Goal: Information Seeking & Learning: Check status

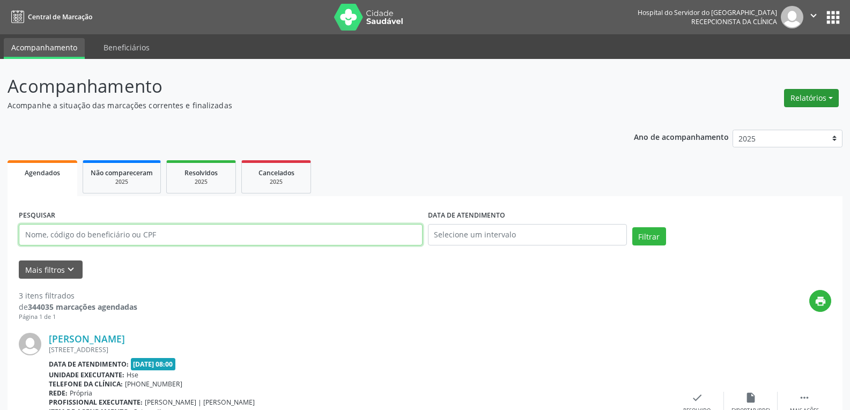
click at [814, 99] on button "Relatórios" at bounding box center [811, 98] width 55 height 18
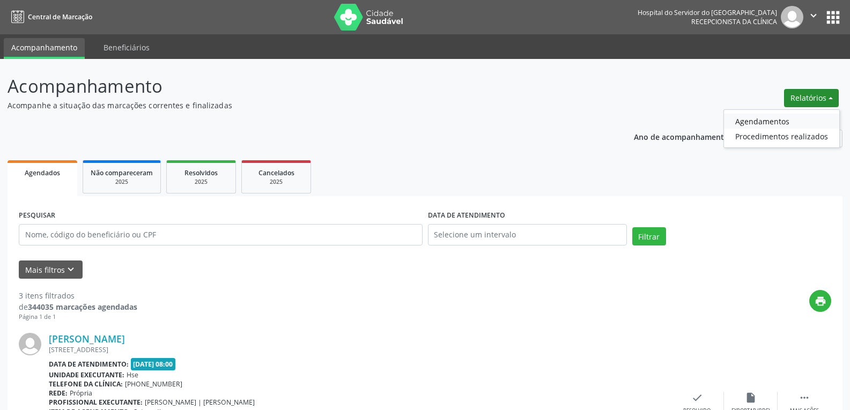
click at [801, 121] on link "Agendamentos" at bounding box center [781, 121] width 115 height 15
select select "9"
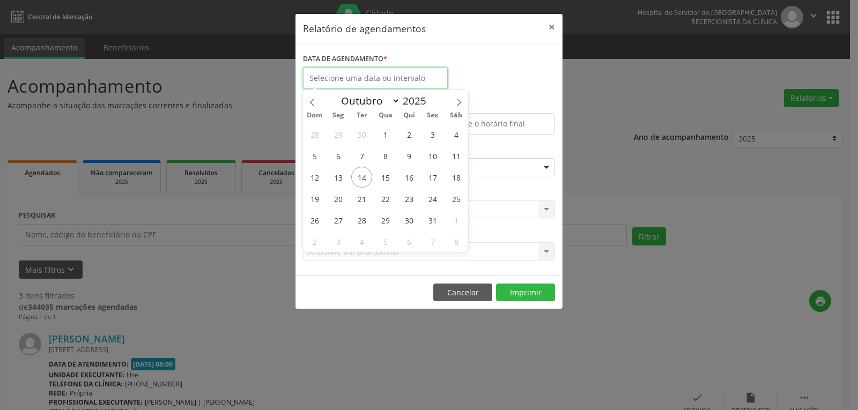
click at [378, 79] on input "text" at bounding box center [375, 78] width 145 height 21
click at [362, 176] on span "14" at bounding box center [361, 177] width 21 height 21
type input "[DATE]"
click at [362, 176] on span "14" at bounding box center [361, 177] width 21 height 21
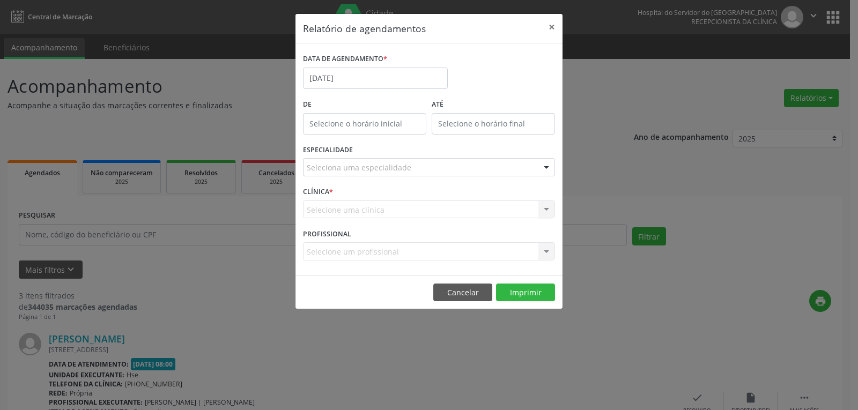
click at [422, 161] on div "Seleciona uma especialidade" at bounding box center [429, 167] width 252 height 18
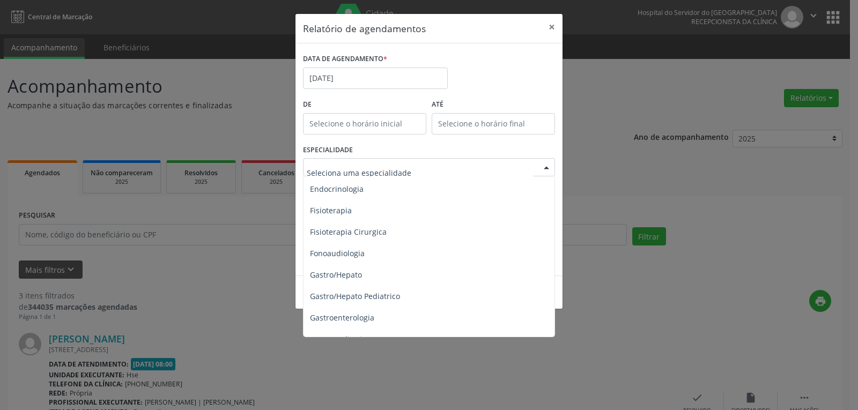
scroll to position [590, 0]
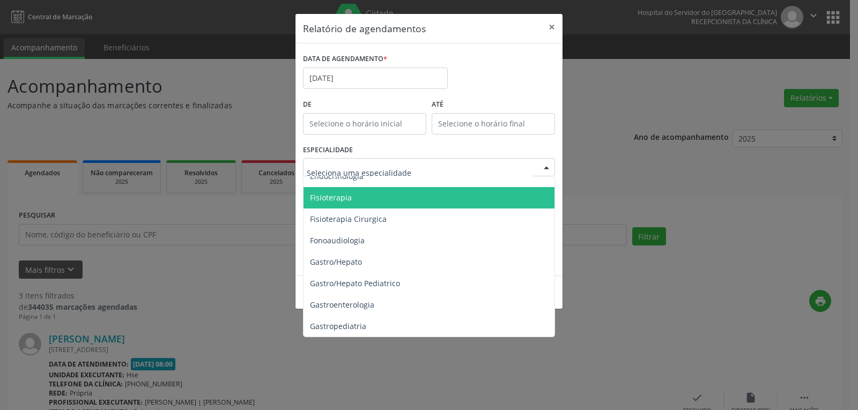
click at [453, 202] on span "Fisioterapia" at bounding box center [430, 197] width 253 height 21
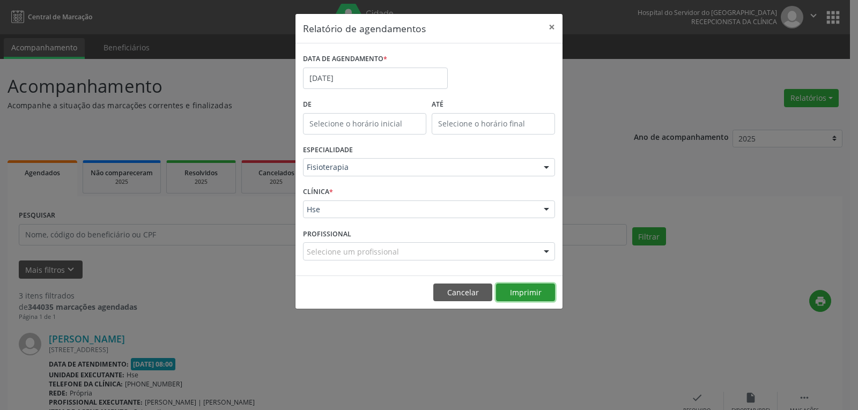
click at [519, 290] on button "Imprimir" at bounding box center [525, 293] width 59 height 18
click at [557, 32] on button "×" at bounding box center [551, 27] width 21 height 26
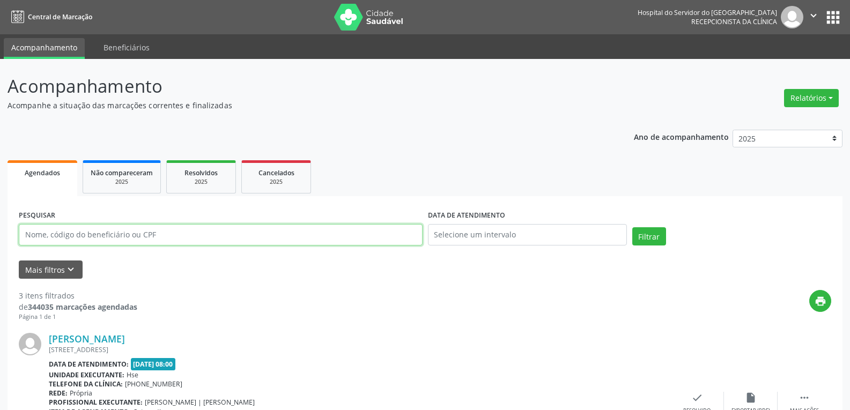
click at [332, 229] on input "text" at bounding box center [221, 234] width 404 height 21
type input "R"
click at [802, 93] on button "Relatórios" at bounding box center [811, 98] width 55 height 18
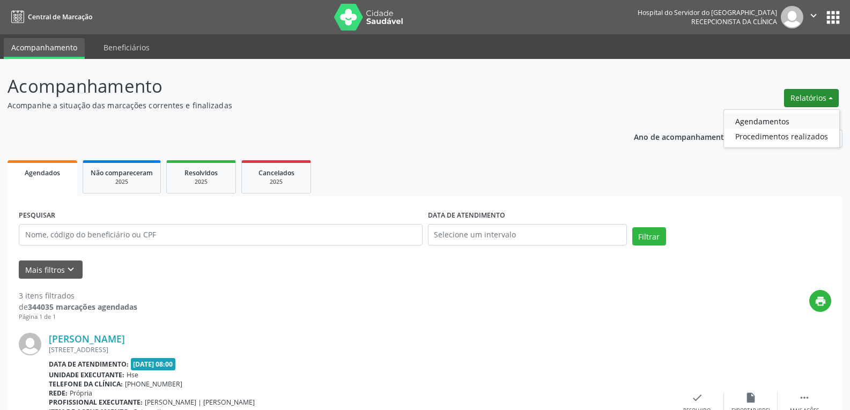
click at [799, 120] on link "Agendamentos" at bounding box center [781, 121] width 115 height 15
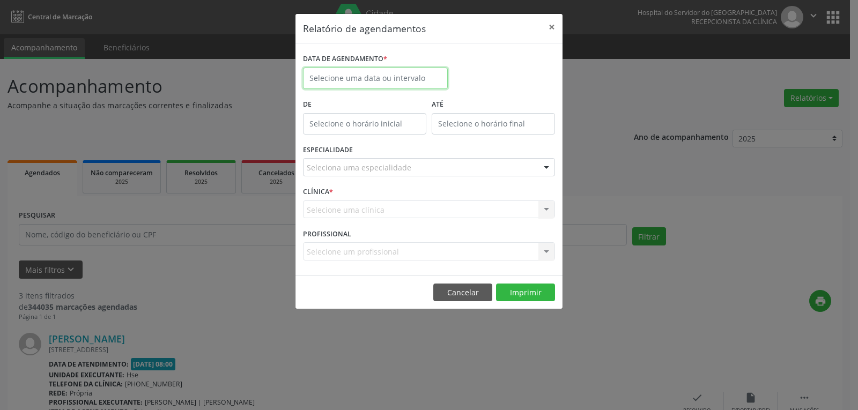
click at [386, 83] on input "text" at bounding box center [375, 78] width 145 height 21
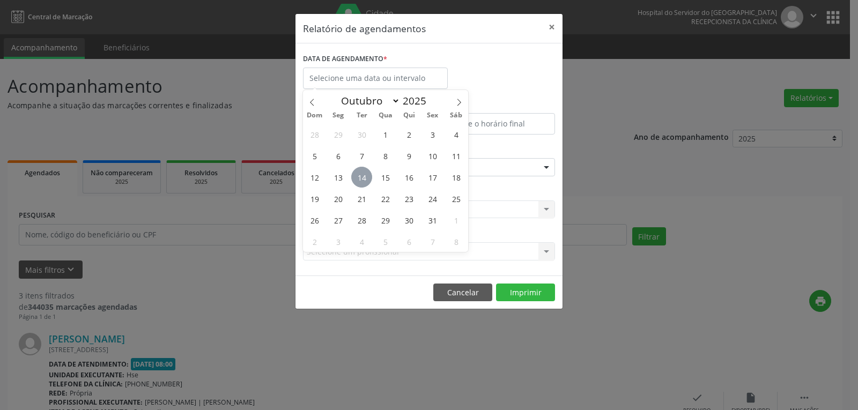
click at [365, 180] on span "14" at bounding box center [361, 177] width 21 height 21
type input "[DATE]"
click at [365, 180] on span "14" at bounding box center [361, 177] width 21 height 21
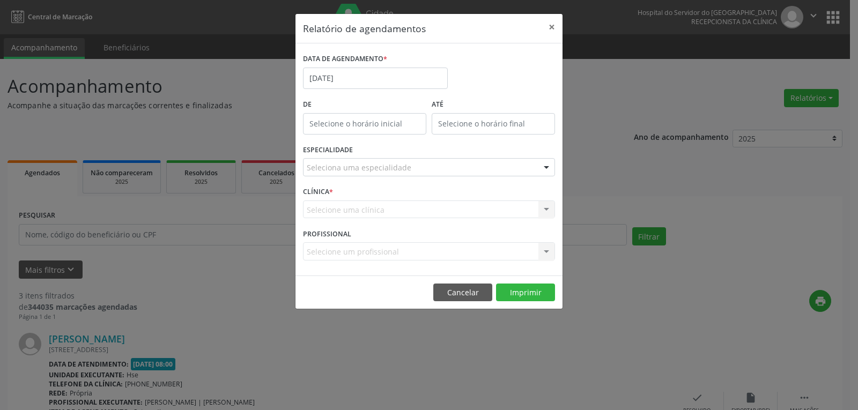
click at [474, 173] on div "Seleciona uma especialidade" at bounding box center [429, 167] width 252 height 18
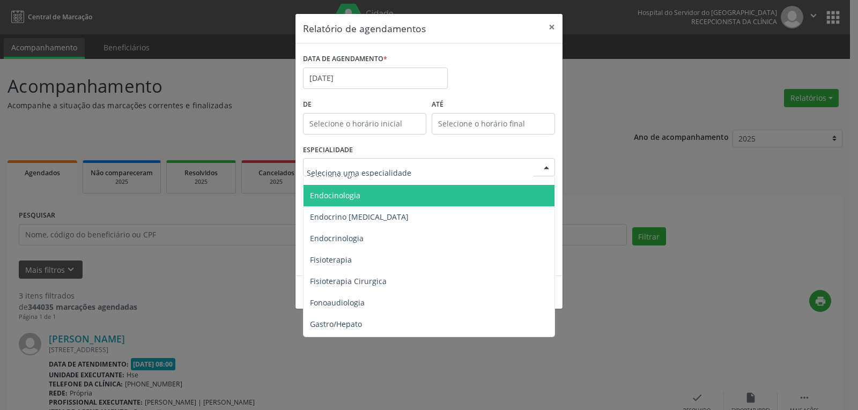
scroll to position [536, 0]
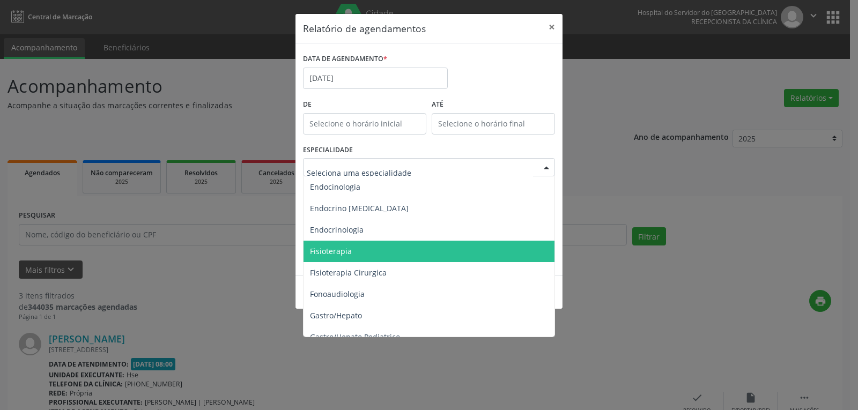
click at [469, 250] on span "Fisioterapia" at bounding box center [430, 251] width 253 height 21
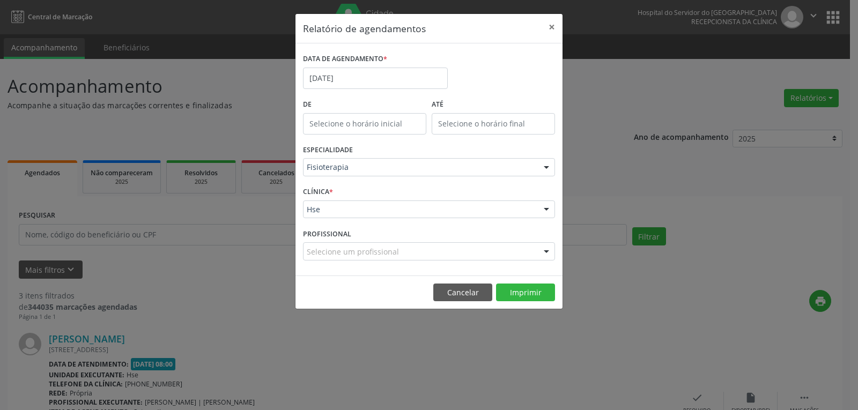
click at [484, 215] on div "Hse" at bounding box center [429, 210] width 252 height 18
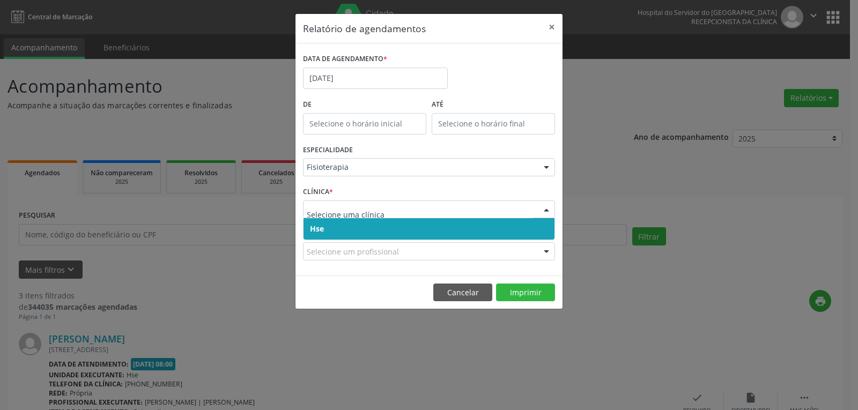
click at [511, 231] on span "Hse" at bounding box center [429, 228] width 251 height 21
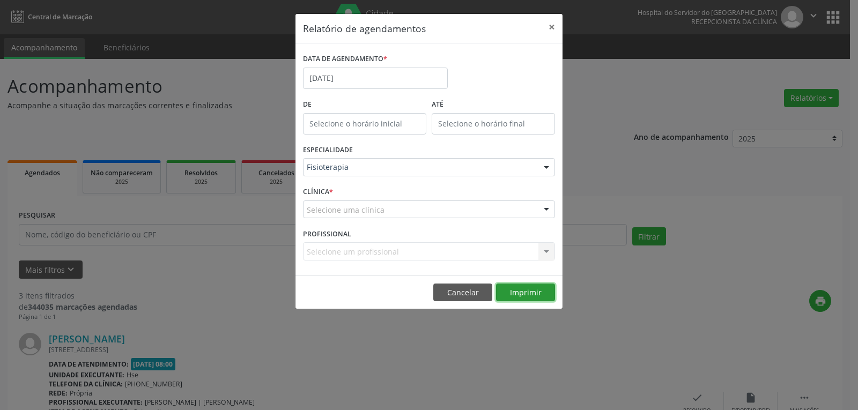
click at [528, 293] on button "Imprimir" at bounding box center [525, 293] width 59 height 18
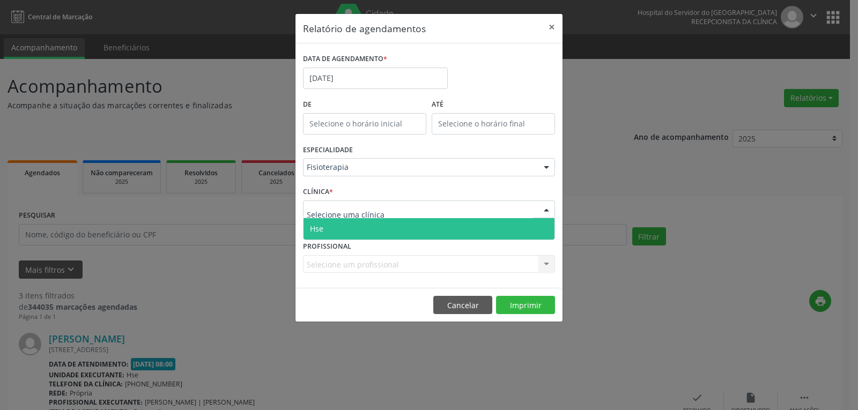
click at [529, 216] on div at bounding box center [429, 210] width 252 height 18
click at [534, 207] on div at bounding box center [429, 210] width 252 height 18
click at [530, 224] on span "Hse" at bounding box center [429, 228] width 251 height 21
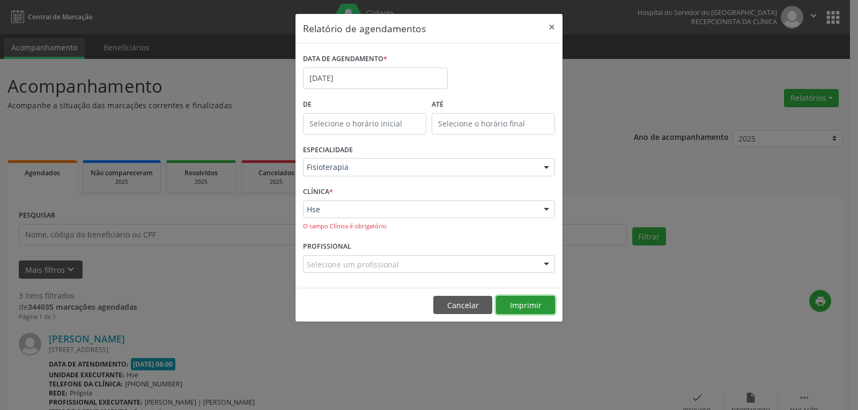
click at [531, 307] on button "Imprimir" at bounding box center [525, 305] width 59 height 18
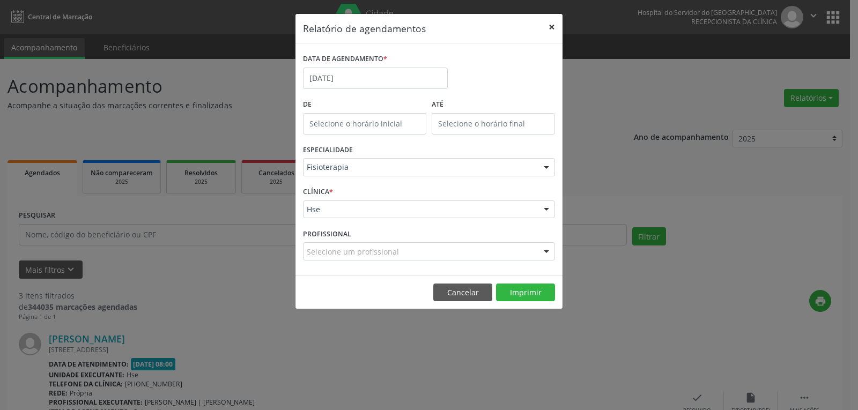
click at [551, 28] on button "×" at bounding box center [551, 27] width 21 height 26
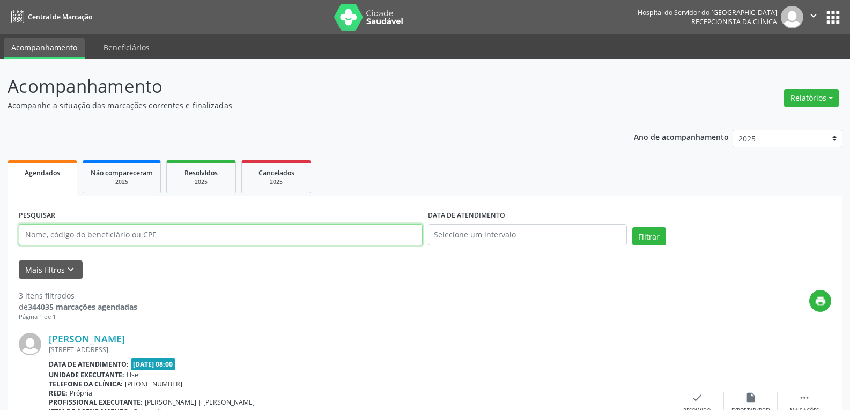
click at [109, 232] on input "text" at bounding box center [221, 234] width 404 height 21
paste input "378.009.224-72"
type input "378.009.224-72"
click at [632, 227] on button "Filtrar" at bounding box center [649, 236] width 34 height 18
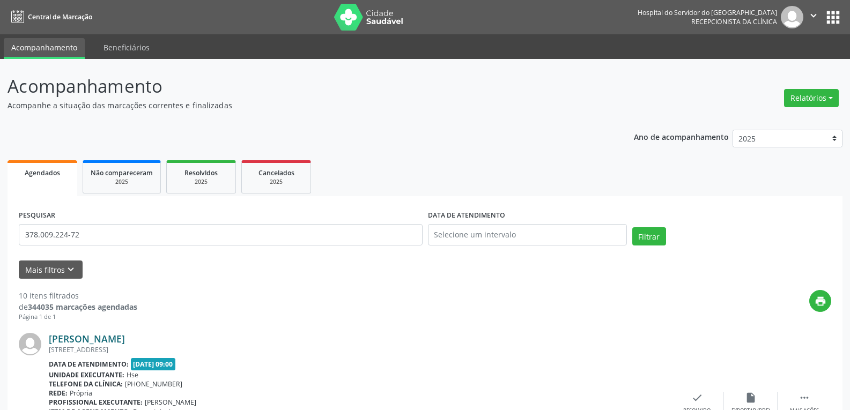
click at [96, 344] on link "[PERSON_NAME]" at bounding box center [87, 339] width 76 height 12
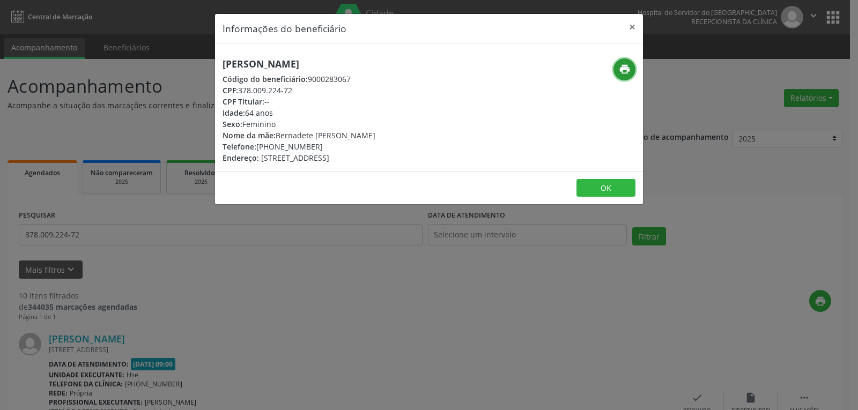
click at [626, 65] on icon "print" at bounding box center [625, 69] width 12 height 12
drag, startPoint x: 272, startPoint y: 146, endPoint x: 310, endPoint y: 150, distance: 38.3
click at [310, 150] on div "Telefone: [PHONE_NUMBER]" at bounding box center [299, 146] width 153 height 11
click at [316, 149] on div "Telefone: [PHONE_NUMBER]" at bounding box center [299, 146] width 153 height 11
drag, startPoint x: 273, startPoint y: 146, endPoint x: 327, endPoint y: 146, distance: 54.2
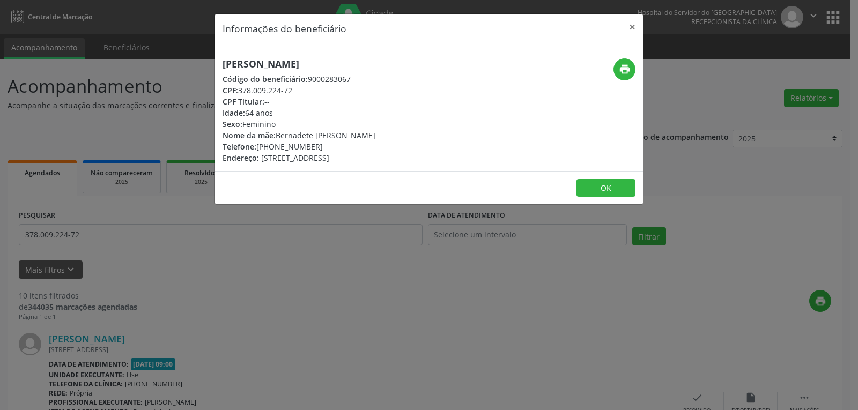
click at [327, 146] on div "Telefone: [PHONE_NUMBER]" at bounding box center [299, 146] width 153 height 11
copy div "99509-5436"
click at [629, 28] on button "×" at bounding box center [632, 27] width 21 height 26
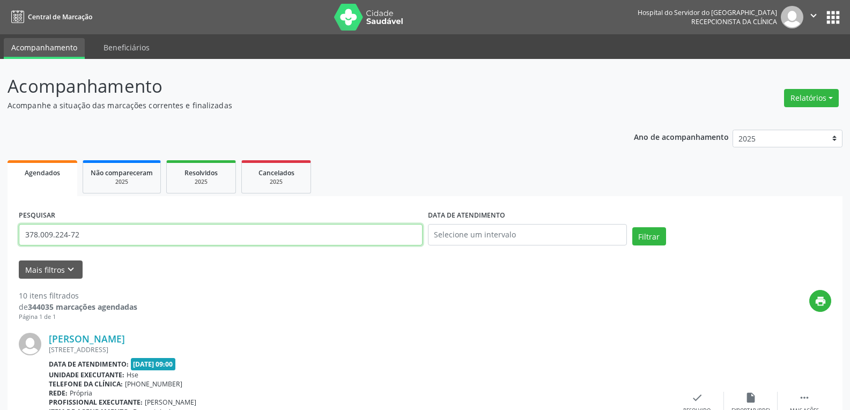
drag, startPoint x: 236, startPoint y: 230, endPoint x: 0, endPoint y: 241, distance: 236.2
type input "[PERSON_NAME]"
click at [632, 227] on button "Filtrar" at bounding box center [649, 236] width 34 height 18
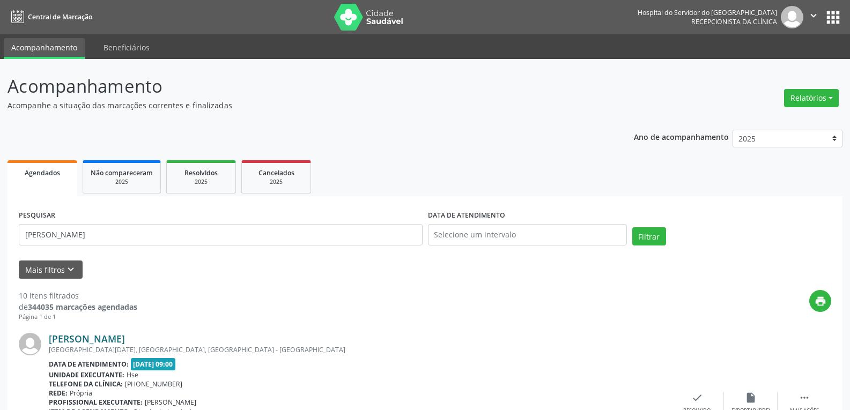
click at [125, 334] on link "[PERSON_NAME]" at bounding box center [87, 339] width 76 height 12
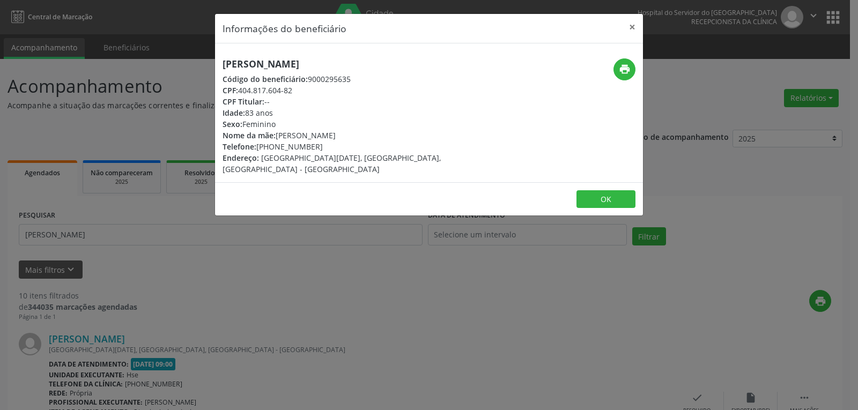
drag, startPoint x: 273, startPoint y: 147, endPoint x: 331, endPoint y: 149, distance: 57.9
click at [331, 149] on div "Telefone: [PHONE_NUMBER]" at bounding box center [358, 146] width 270 height 11
click at [285, 96] on div "CPF Titular: --" at bounding box center [358, 101] width 270 height 11
drag, startPoint x: 223, startPoint y: 67, endPoint x: 361, endPoint y: 67, distance: 138.4
click at [361, 67] on h5 "[PERSON_NAME]" at bounding box center [358, 63] width 270 height 11
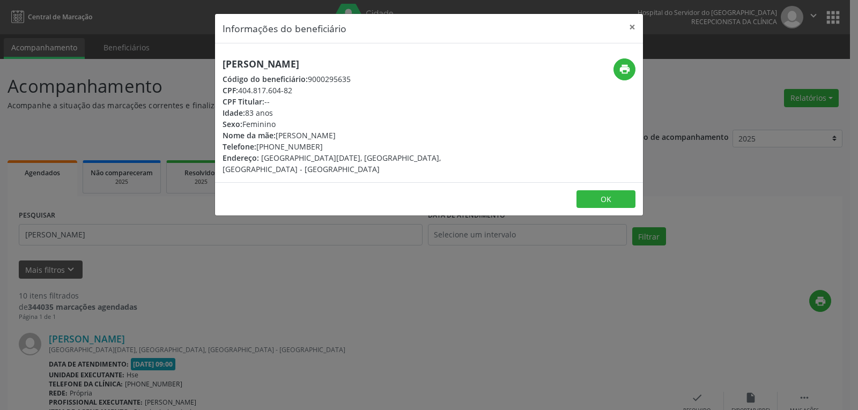
copy h5 "[PERSON_NAME]"
click at [617, 70] on button "print" at bounding box center [625, 69] width 22 height 22
click at [633, 24] on button "×" at bounding box center [632, 27] width 21 height 26
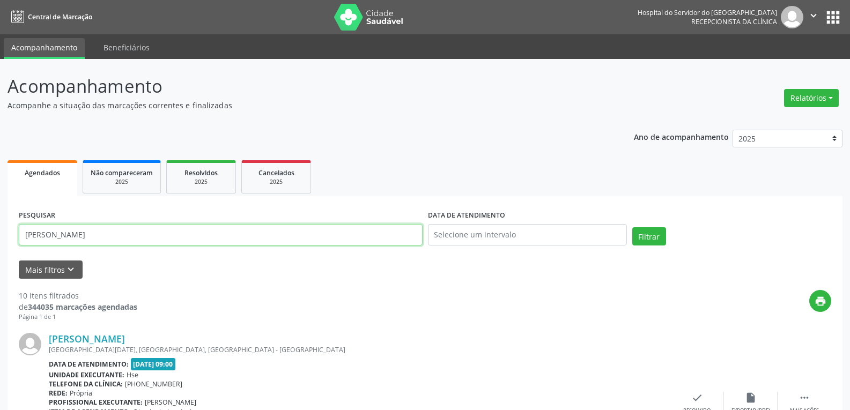
click at [84, 232] on input "[PERSON_NAME]" at bounding box center [221, 234] width 404 height 21
drag, startPoint x: 129, startPoint y: 228, endPoint x: 1, endPoint y: 257, distance: 131.3
click at [632, 227] on button "Filtrar" at bounding box center [649, 236] width 34 height 18
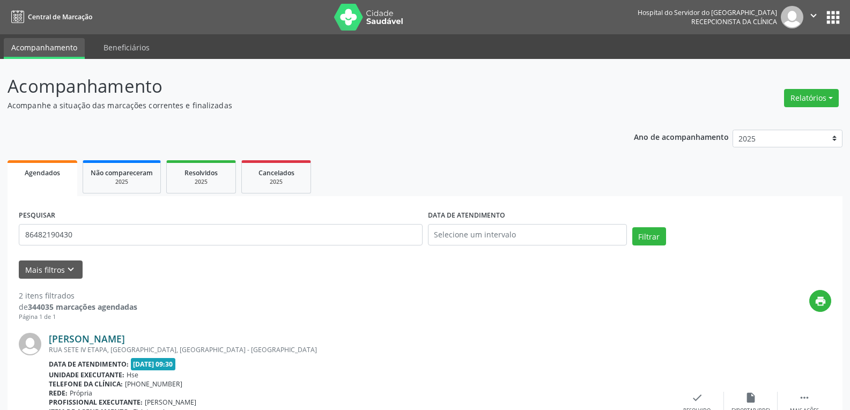
click at [125, 339] on link "[PERSON_NAME]" at bounding box center [87, 339] width 76 height 12
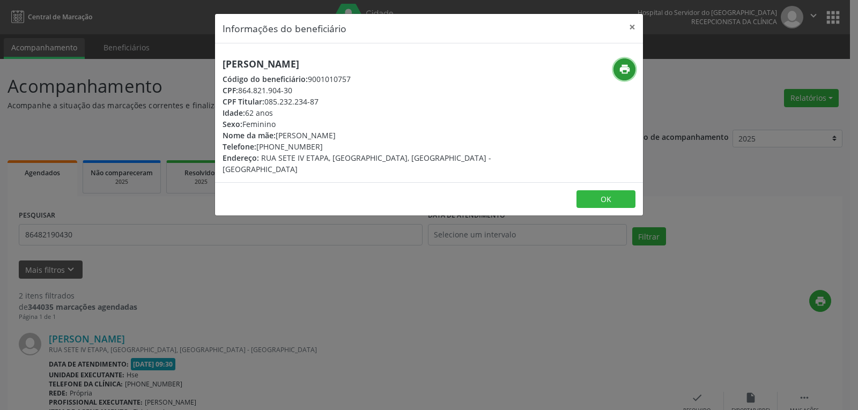
click at [615, 66] on button "print" at bounding box center [625, 69] width 22 height 22
click at [637, 26] on button "×" at bounding box center [632, 27] width 21 height 26
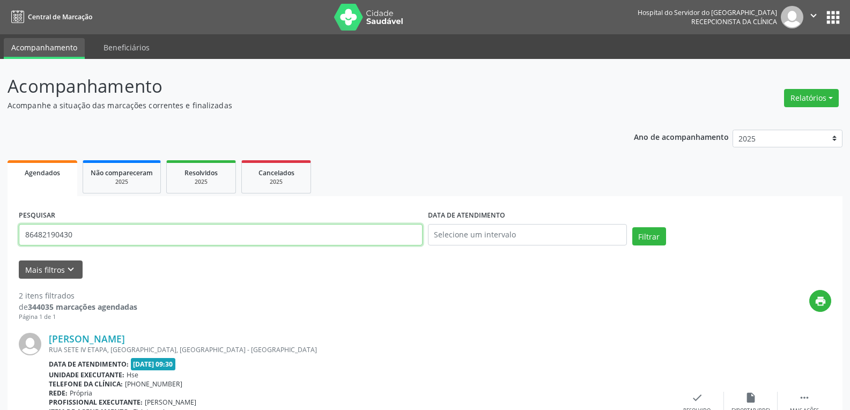
drag, startPoint x: 254, startPoint y: 239, endPoint x: 0, endPoint y: 242, distance: 254.2
click at [0, 246] on div "Acompanhamento Acompanhe a situação das marcações correntes e finalizadas Relat…" at bounding box center [425, 359] width 850 height 600
type input "[PERSON_NAME]"
click at [632, 227] on button "Filtrar" at bounding box center [649, 236] width 34 height 18
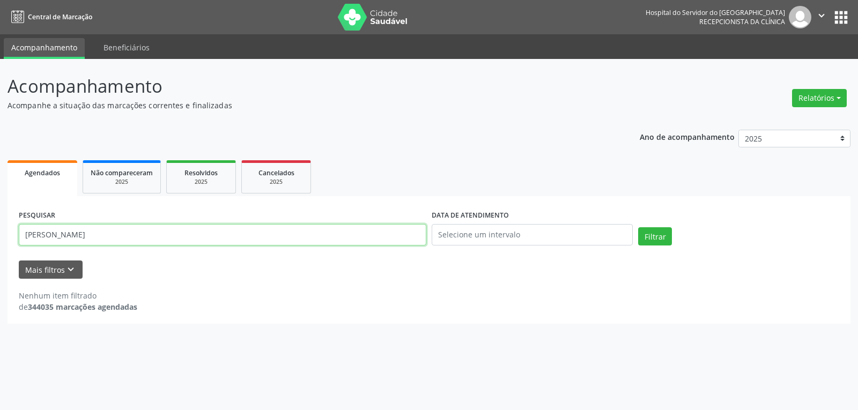
drag, startPoint x: 125, startPoint y: 238, endPoint x: 0, endPoint y: 245, distance: 125.2
click at [0, 245] on div "Acompanhamento Acompanhe a situação das marcações correntes e finalizadas Relat…" at bounding box center [429, 234] width 858 height 351
click at [638, 227] on button "Filtrar" at bounding box center [655, 236] width 34 height 18
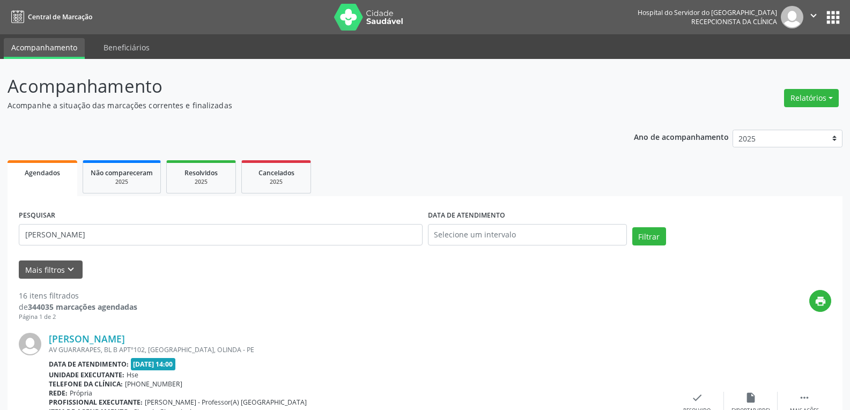
click at [174, 333] on div "[PERSON_NAME] AV GUARARAPES, BL B APTº102, [GEOGRAPHIC_DATA], [GEOGRAPHIC_DATA]…" at bounding box center [425, 404] width 813 height 164
click at [125, 339] on link "[PERSON_NAME]" at bounding box center [87, 339] width 76 height 12
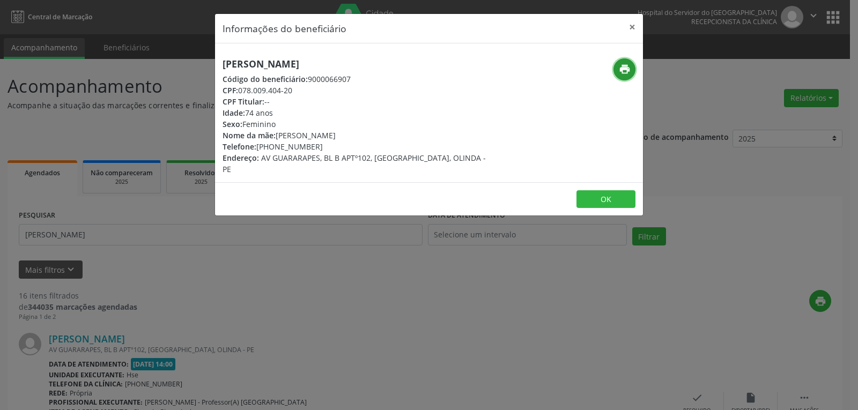
click at [630, 72] on icon "print" at bounding box center [625, 69] width 12 height 12
drag, startPoint x: 627, startPoint y: 26, endPoint x: 424, endPoint y: 94, distance: 214.5
click at [626, 26] on button "×" at bounding box center [632, 27] width 21 height 26
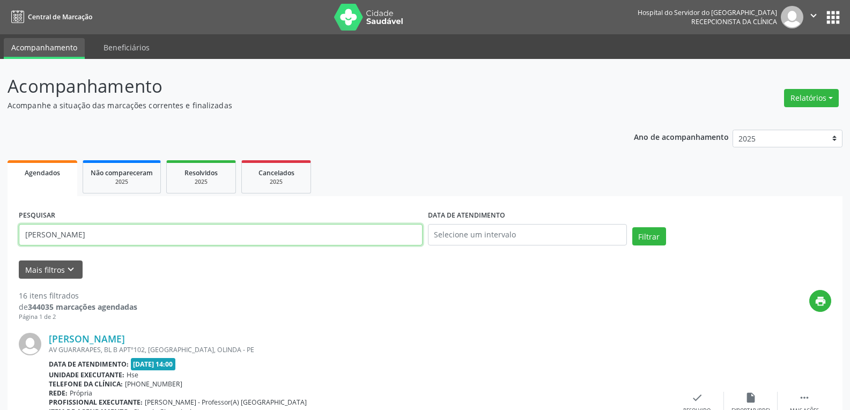
click at [131, 236] on input "[PERSON_NAME]" at bounding box center [221, 234] width 404 height 21
type input "j"
type input "51401460453"
click at [632, 227] on button "Filtrar" at bounding box center [649, 236] width 34 height 18
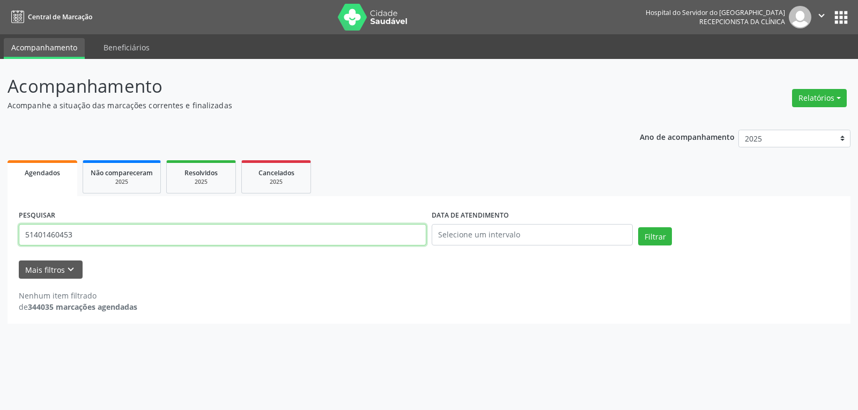
drag, startPoint x: 131, startPoint y: 236, endPoint x: 25, endPoint y: 231, distance: 106.3
click at [25, 231] on input "51401460453" at bounding box center [223, 234] width 408 height 21
click at [144, 233] on input "51401460453" at bounding box center [223, 234] width 408 height 21
click at [240, 240] on input "51401460453" at bounding box center [223, 234] width 408 height 21
click at [209, 234] on input "51401460453" at bounding box center [223, 234] width 408 height 21
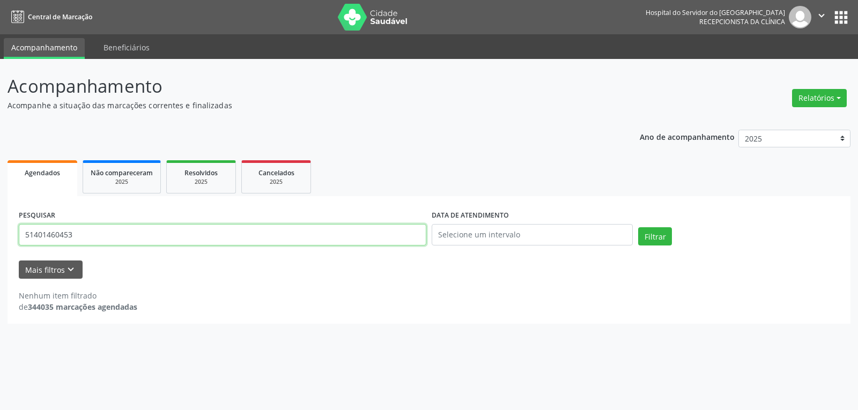
drag, startPoint x: 207, startPoint y: 233, endPoint x: 0, endPoint y: 233, distance: 207.0
click at [0, 233] on div "Acompanhamento Acompanhe a situação das marcações correntes e finalizadas Relat…" at bounding box center [429, 234] width 858 height 351
click at [638, 227] on button "Filtrar" at bounding box center [655, 236] width 34 height 18
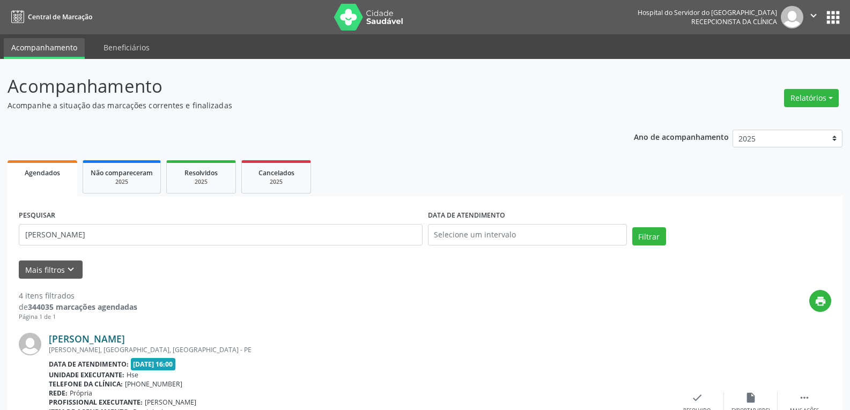
click at [119, 338] on link "[PERSON_NAME]" at bounding box center [87, 339] width 76 height 12
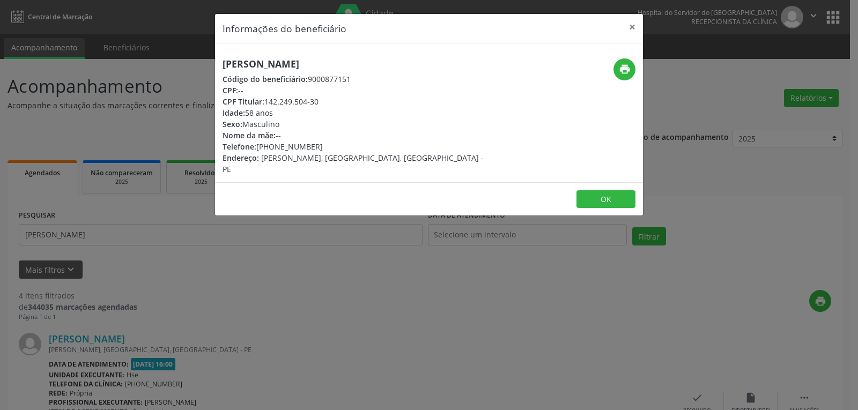
drag, startPoint x: 387, startPoint y: 66, endPoint x: 222, endPoint y: 69, distance: 165.2
click at [222, 69] on div "[PERSON_NAME] Código do beneficiário: 9000877151 CPF: -- CPF Titular: 142.249.5…" at bounding box center [357, 116] width 285 height 116
copy h5 "[PERSON_NAME]"
click at [634, 27] on button "×" at bounding box center [632, 27] width 21 height 26
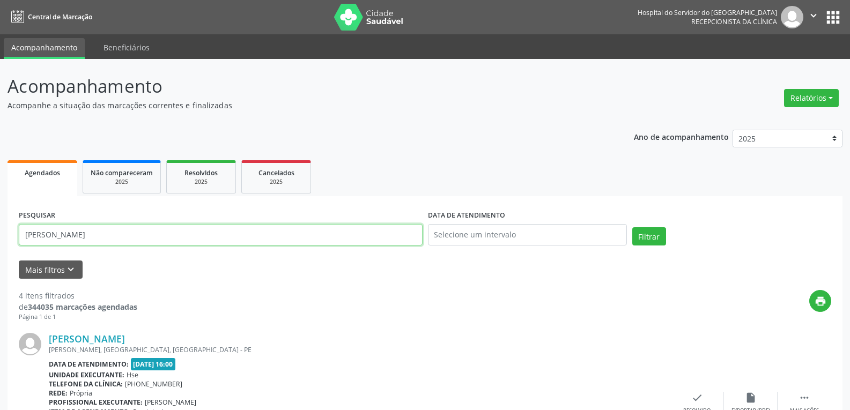
drag, startPoint x: 265, startPoint y: 238, endPoint x: 0, endPoint y: 240, distance: 264.9
click at [632, 227] on button "Filtrar" at bounding box center [649, 236] width 34 height 18
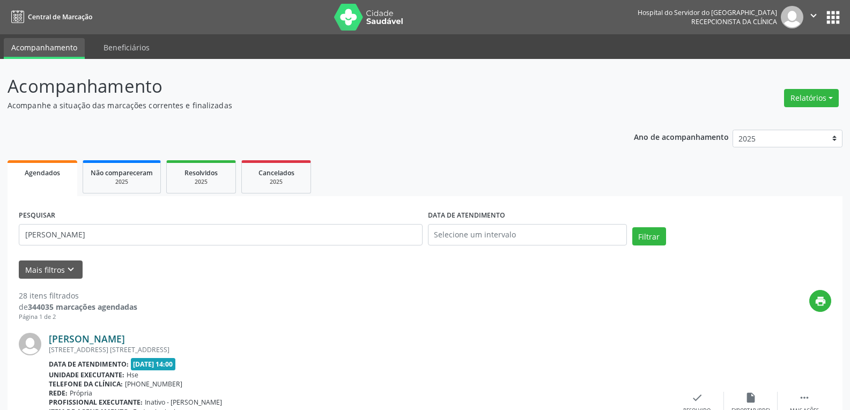
click at [85, 341] on link "[PERSON_NAME]" at bounding box center [87, 339] width 76 height 12
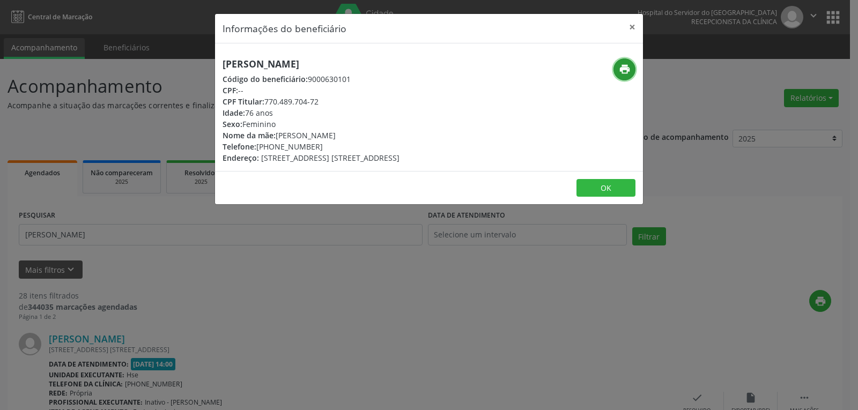
click at [633, 65] on button "print" at bounding box center [625, 69] width 22 height 22
click at [633, 29] on button "×" at bounding box center [632, 27] width 21 height 26
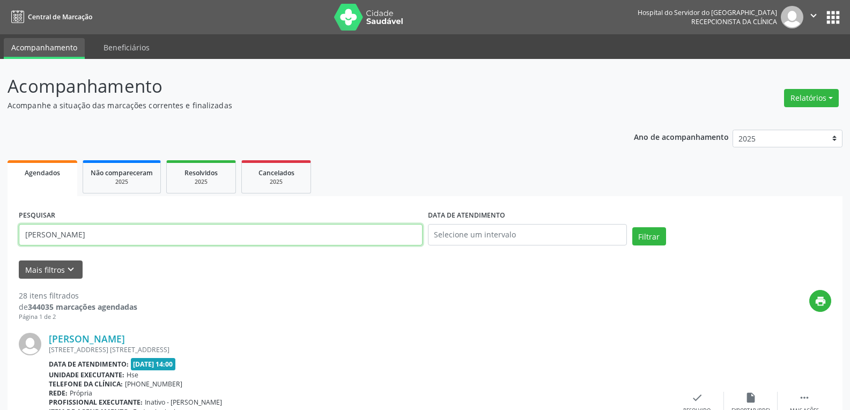
drag, startPoint x: 284, startPoint y: 235, endPoint x: 0, endPoint y: 167, distance: 292.3
click at [632, 227] on button "Filtrar" at bounding box center [649, 236] width 34 height 18
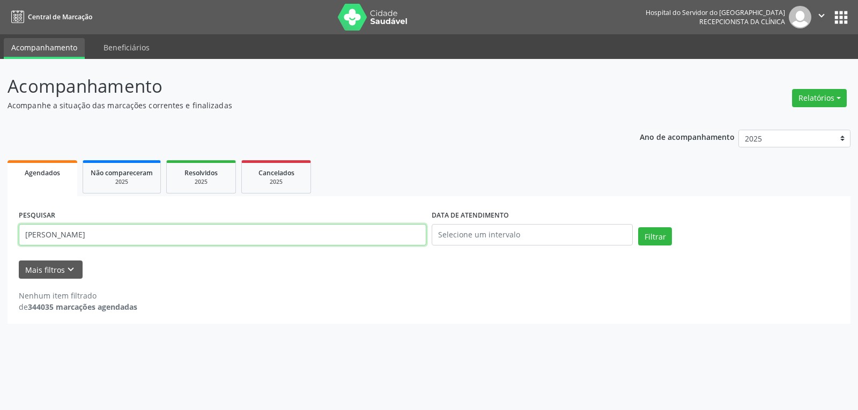
drag, startPoint x: 80, startPoint y: 236, endPoint x: 189, endPoint y: 254, distance: 109.9
click at [189, 255] on form "PESQUISAR [PERSON_NAME] bittencour DATA DE ATENDIMENTO Filtrar UNIDADE EXECUTAN…" at bounding box center [429, 243] width 821 height 71
type input "[PERSON_NAME]"
click at [638, 227] on button "Filtrar" at bounding box center [655, 236] width 34 height 18
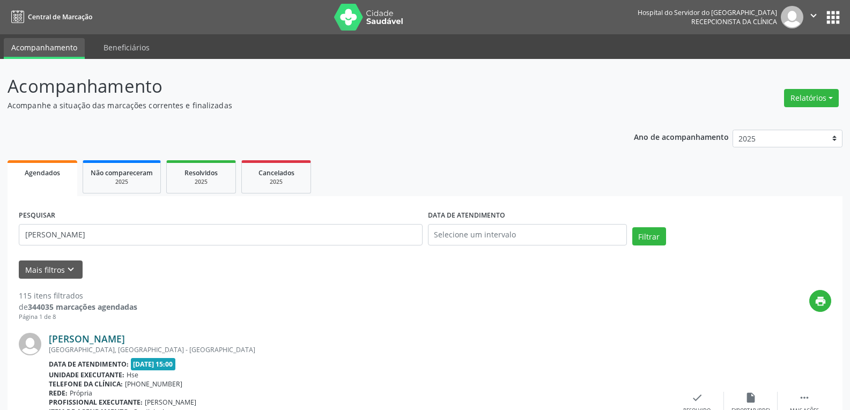
click at [125, 335] on link "[PERSON_NAME]" at bounding box center [87, 339] width 76 height 12
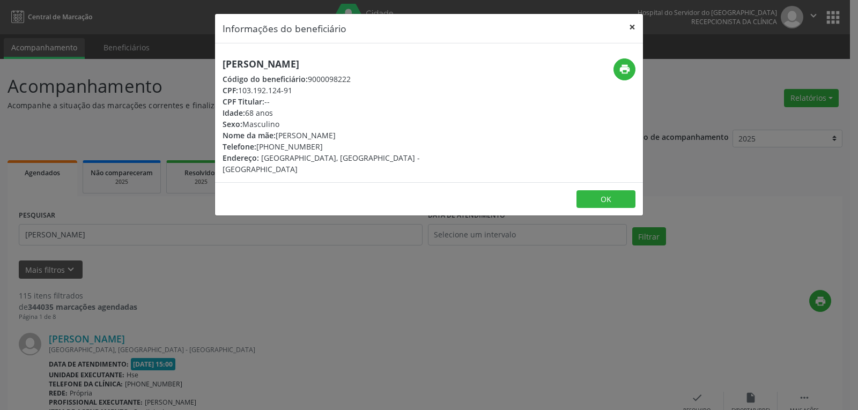
click at [631, 29] on button "×" at bounding box center [632, 27] width 21 height 26
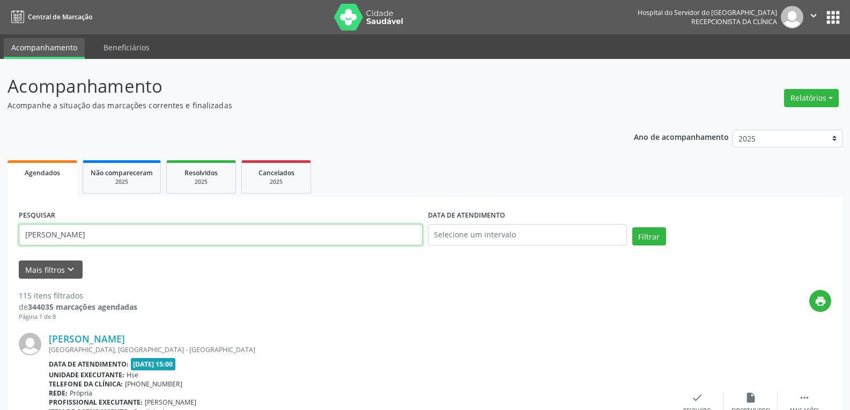
drag, startPoint x: 252, startPoint y: 231, endPoint x: 20, endPoint y: 230, distance: 231.7
click at [20, 230] on input "[PERSON_NAME]" at bounding box center [221, 234] width 404 height 21
click at [632, 227] on button "Filtrar" at bounding box center [649, 236] width 34 height 18
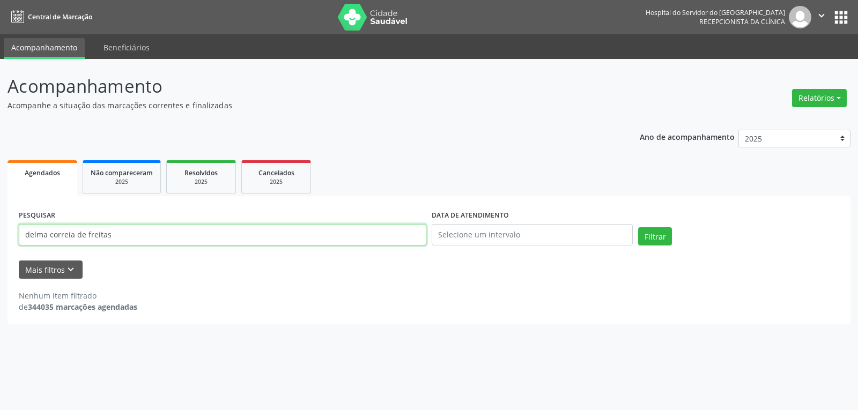
drag, startPoint x: 230, startPoint y: 241, endPoint x: 0, endPoint y: 243, distance: 230.1
click at [0, 243] on div "Acompanhamento Acompanhe a situação das marcações correntes e finalizadas Relat…" at bounding box center [429, 234] width 858 height 351
click at [638, 227] on button "Filtrar" at bounding box center [655, 236] width 34 height 18
drag, startPoint x: 230, startPoint y: 229, endPoint x: 0, endPoint y: 253, distance: 230.8
click at [0, 253] on div "Acompanhamento Acompanhe a situação das marcações correntes e finalizadas Relat…" at bounding box center [429, 234] width 858 height 351
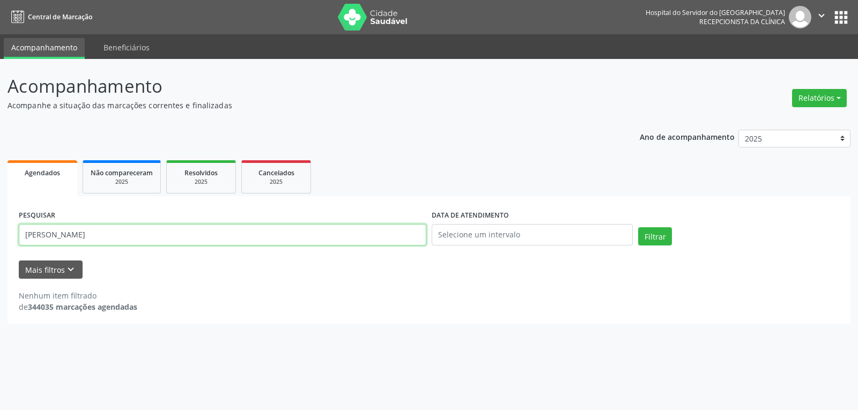
paste input "[PERSON_NAME]"
click at [638, 227] on button "Filtrar" at bounding box center [655, 236] width 34 height 18
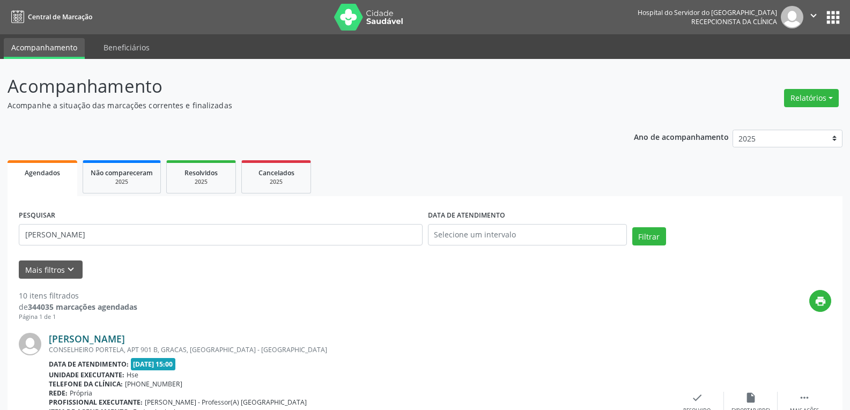
click at [98, 337] on link "[PERSON_NAME]" at bounding box center [87, 339] width 76 height 12
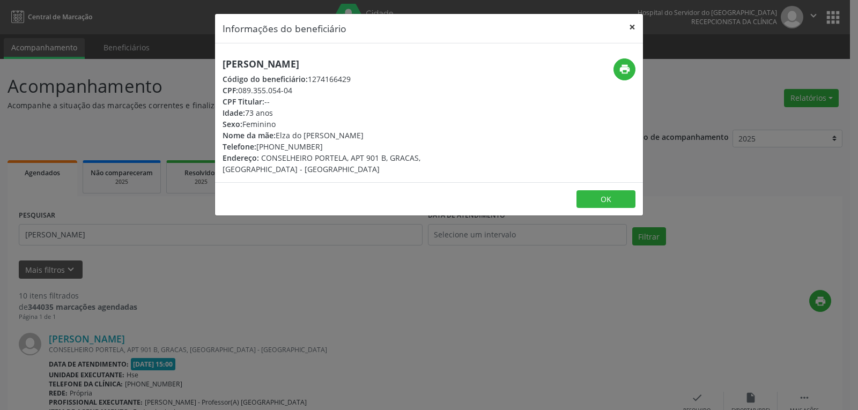
click at [636, 30] on button "×" at bounding box center [632, 27] width 21 height 26
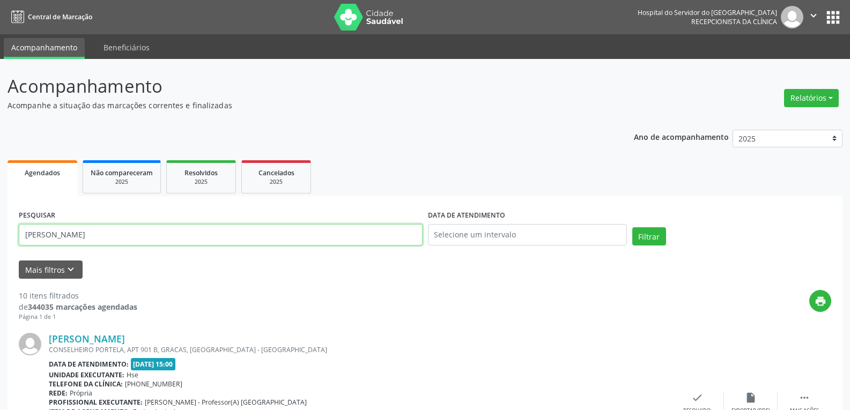
drag, startPoint x: 289, startPoint y: 230, endPoint x: 0, endPoint y: 281, distance: 293.6
paste input "[PERSON_NAME]"
click at [632, 227] on button "Filtrar" at bounding box center [649, 236] width 34 height 18
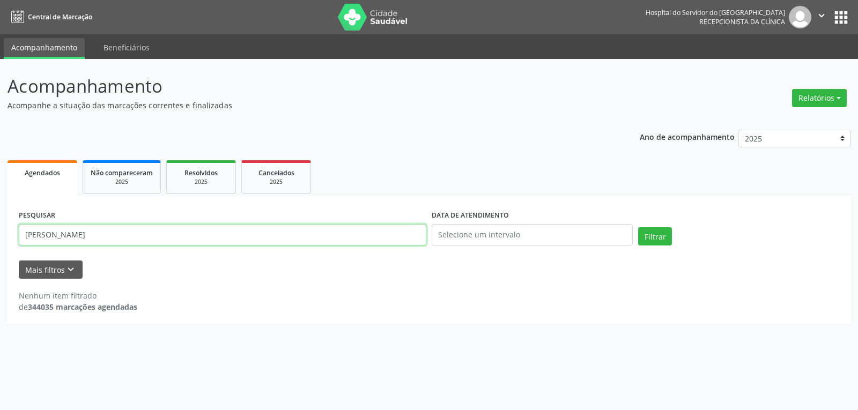
drag, startPoint x: 152, startPoint y: 229, endPoint x: 0, endPoint y: 239, distance: 152.6
click at [0, 239] on div "Acompanhamento Acompanhe a situação das marcações correntes e finalizadas Relat…" at bounding box center [429, 234] width 858 height 351
click at [638, 227] on button "Filtrar" at bounding box center [655, 236] width 34 height 18
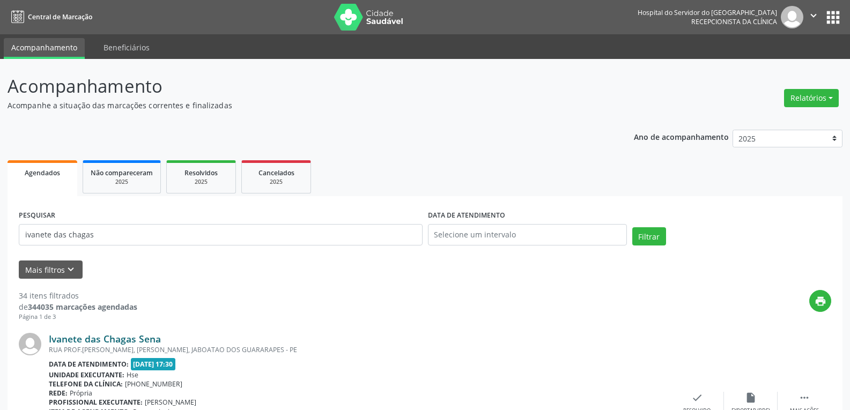
click at [136, 337] on link "Ivanete das Chagas Sena" at bounding box center [105, 339] width 112 height 12
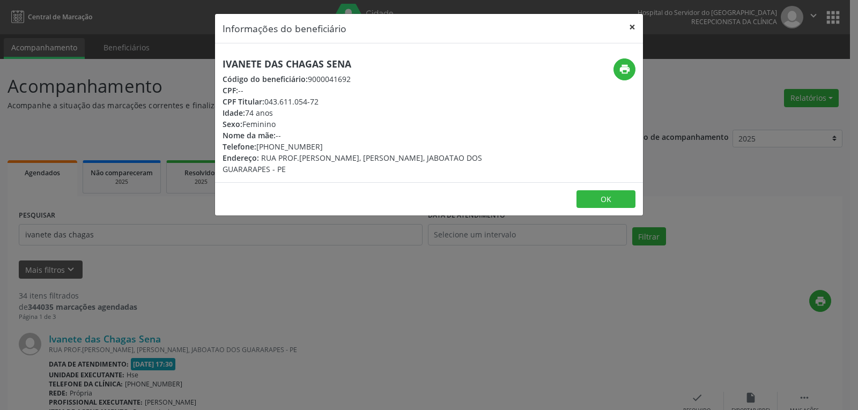
click at [632, 27] on button "×" at bounding box center [632, 27] width 21 height 26
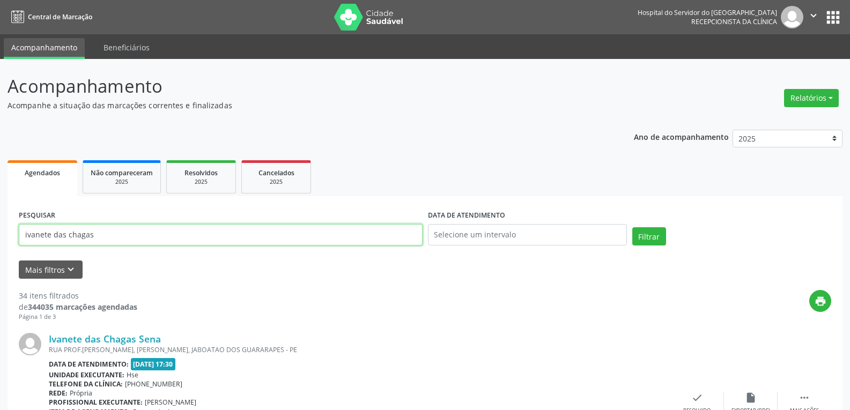
drag, startPoint x: 189, startPoint y: 240, endPoint x: 0, endPoint y: 242, distance: 189.3
type input "[PERSON_NAME]"
click at [632, 227] on button "Filtrar" at bounding box center [649, 236] width 34 height 18
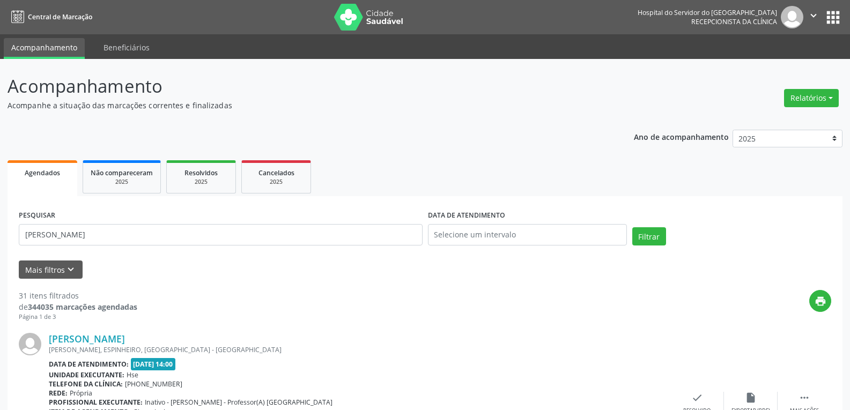
click at [111, 332] on div "[PERSON_NAME] [PERSON_NAME], ESPINHEIRO, [GEOGRAPHIC_DATA] - [GEOGRAPHIC_DATA] …" at bounding box center [425, 404] width 813 height 164
click at [109, 334] on link "[PERSON_NAME]" at bounding box center [87, 339] width 76 height 12
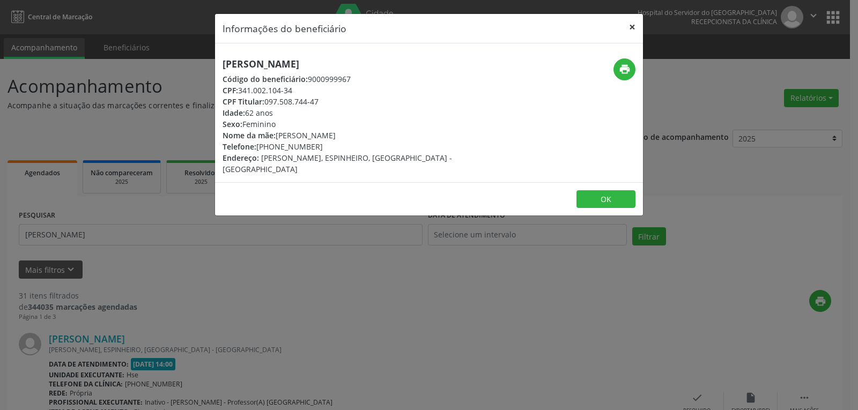
click at [625, 28] on button "×" at bounding box center [632, 27] width 21 height 26
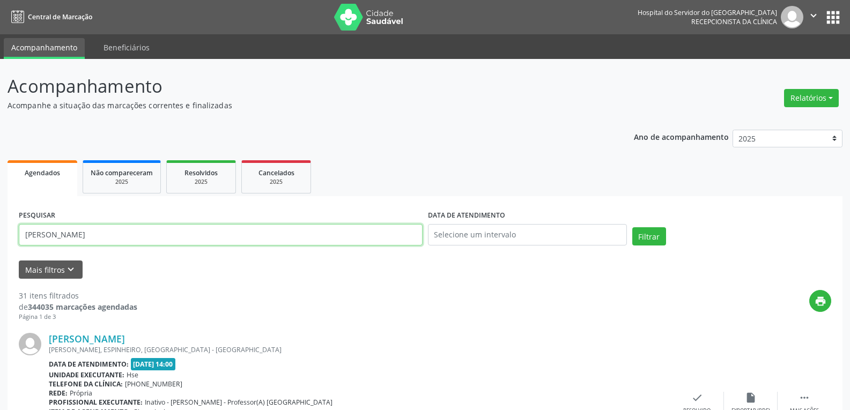
drag, startPoint x: 256, startPoint y: 238, endPoint x: 0, endPoint y: 260, distance: 257.3
click at [632, 227] on button "Filtrar" at bounding box center [649, 236] width 34 height 18
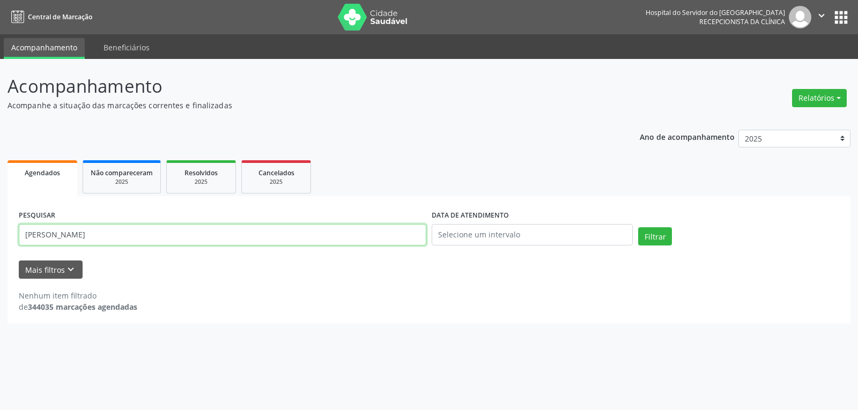
click at [84, 235] on input "[PERSON_NAME]" at bounding box center [223, 234] width 408 height 21
type input "[PERSON_NAME]"
click at [638, 227] on button "Filtrar" at bounding box center [655, 236] width 34 height 18
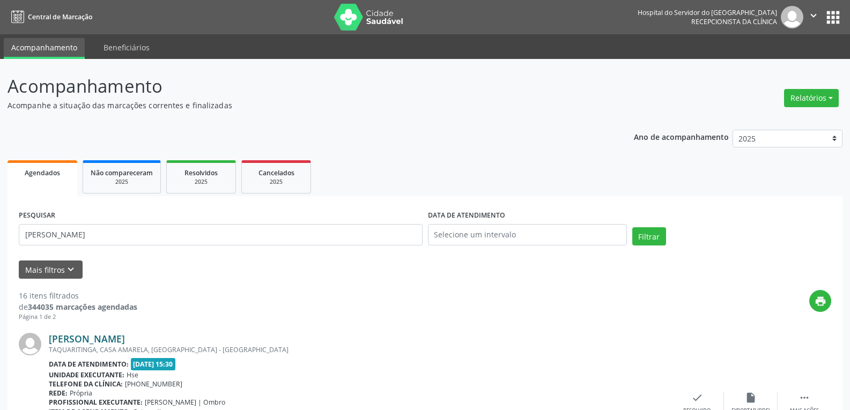
click at [123, 340] on link "[PERSON_NAME]" at bounding box center [87, 339] width 76 height 12
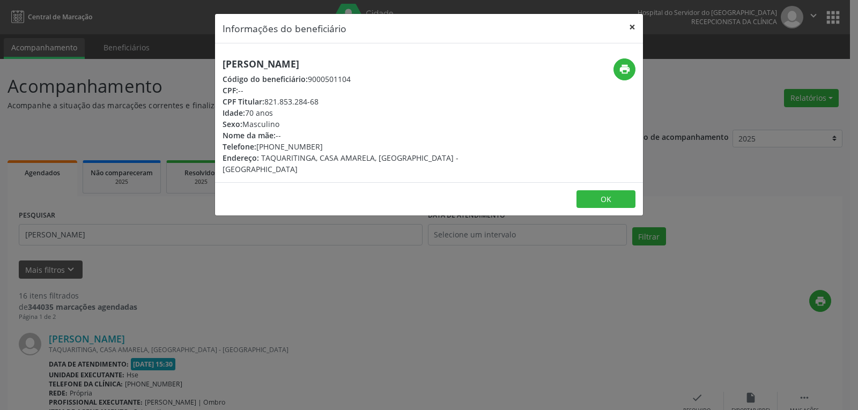
click at [624, 30] on button "×" at bounding box center [632, 27] width 21 height 26
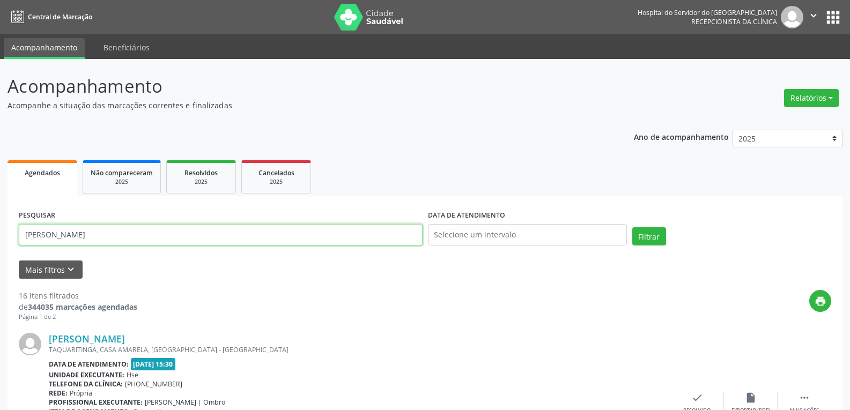
drag, startPoint x: 218, startPoint y: 227, endPoint x: 0, endPoint y: 231, distance: 218.3
type input "405406"
drag, startPoint x: 103, startPoint y: 237, endPoint x: 0, endPoint y: 235, distance: 103.0
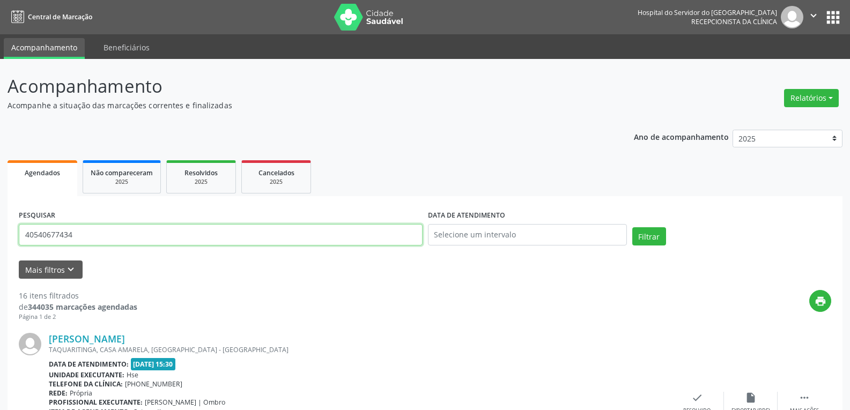
click at [632, 227] on button "Filtrar" at bounding box center [649, 236] width 34 height 18
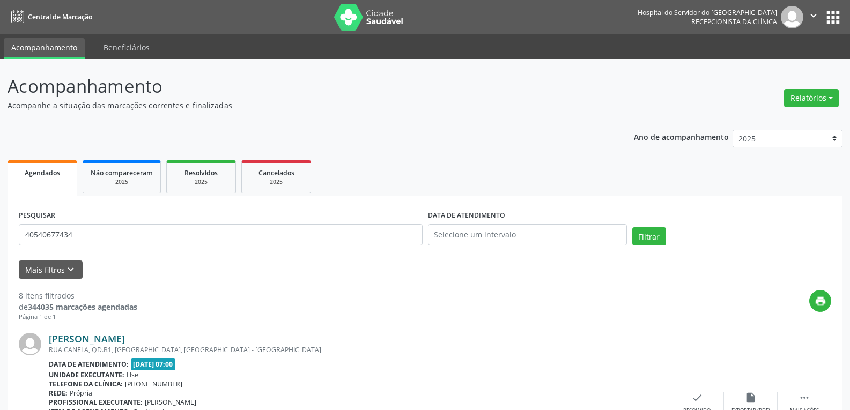
click at [125, 339] on link "[PERSON_NAME]" at bounding box center [87, 339] width 76 height 12
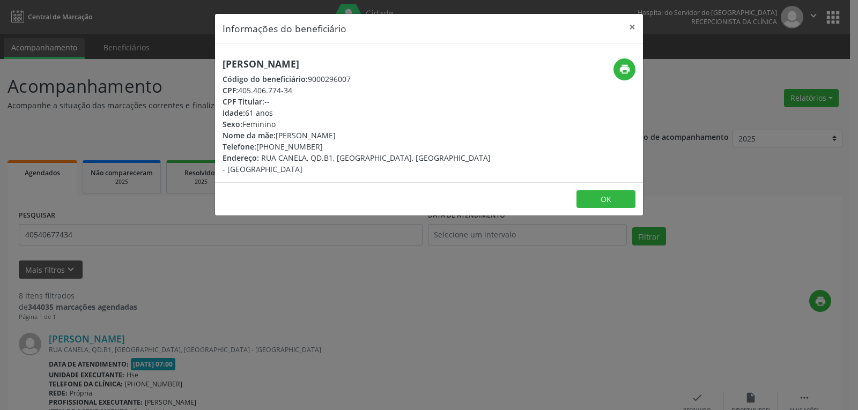
click at [613, 61] on div "print" at bounding box center [572, 69] width 128 height 22
click at [618, 66] on button "print" at bounding box center [625, 69] width 22 height 22
click at [633, 23] on button "×" at bounding box center [632, 27] width 21 height 26
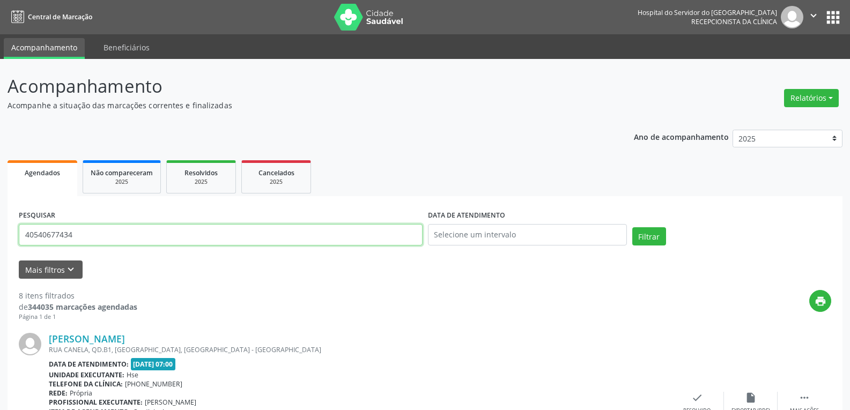
click at [287, 231] on input "40540677434" at bounding box center [221, 234] width 404 height 21
drag, startPoint x: 287, startPoint y: 231, endPoint x: 0, endPoint y: 232, distance: 286.9
click at [632, 227] on button "Filtrar" at bounding box center [649, 236] width 34 height 18
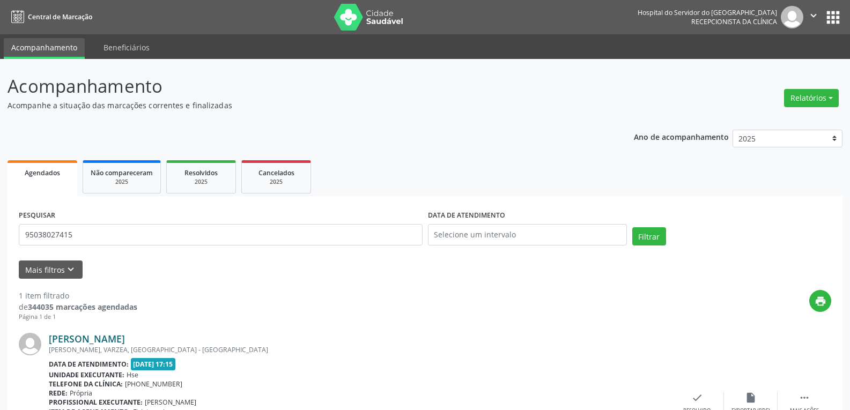
click at [125, 340] on link "[PERSON_NAME]" at bounding box center [87, 339] width 76 height 12
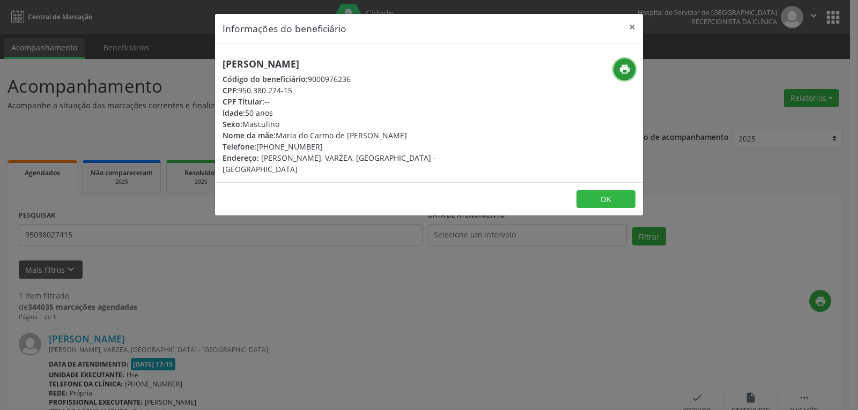
click at [619, 67] on icon "print" at bounding box center [625, 69] width 12 height 12
drag, startPoint x: 269, startPoint y: 146, endPoint x: 324, endPoint y: 150, distance: 54.8
click at [322, 149] on div "Telefone: [PHONE_NUMBER]" at bounding box center [358, 146] width 270 height 11
copy div ") 99225-5670"
click at [627, 29] on button "×" at bounding box center [632, 27] width 21 height 26
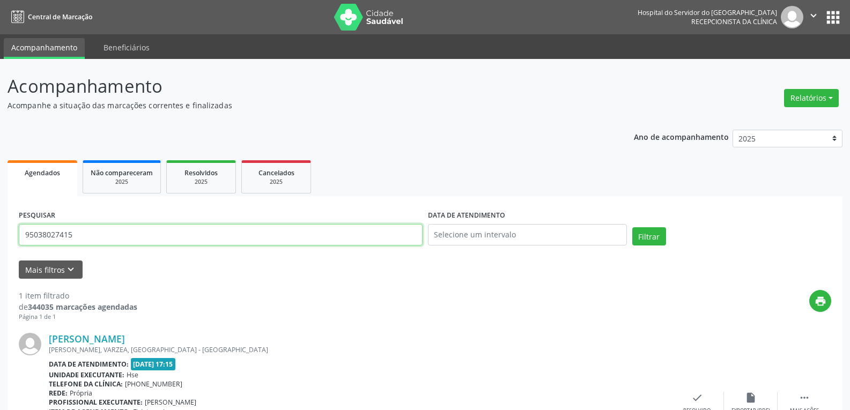
drag, startPoint x: 239, startPoint y: 227, endPoint x: 0, endPoint y: 233, distance: 238.7
click at [0, 233] on div "Acompanhamento Acompanhe a situação das marcações correntes e finalizadas Relat…" at bounding box center [425, 281] width 850 height 445
type input "[PERSON_NAME]"
click at [632, 227] on button "Filtrar" at bounding box center [649, 236] width 34 height 18
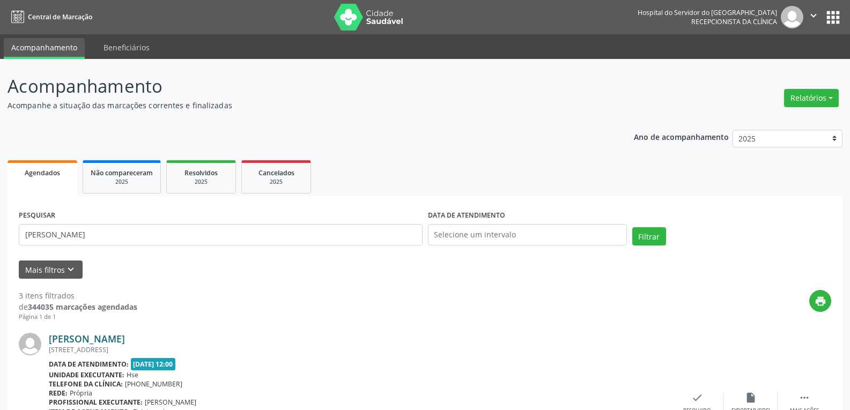
click at [102, 338] on link "[PERSON_NAME]" at bounding box center [87, 339] width 76 height 12
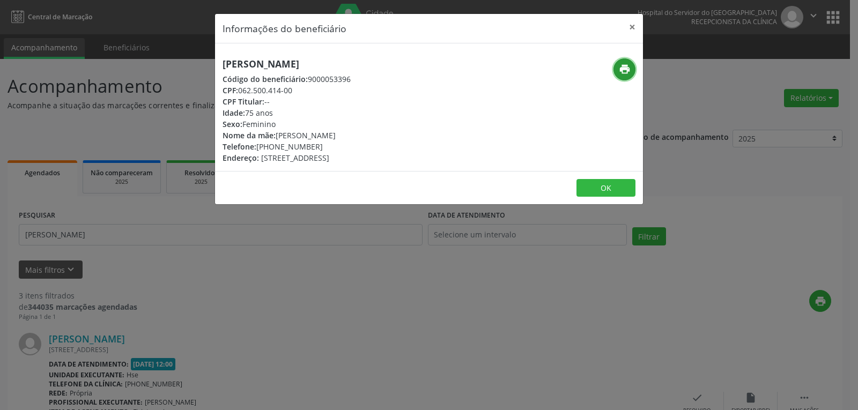
click at [624, 65] on icon "print" at bounding box center [625, 69] width 12 height 12
drag, startPoint x: 270, startPoint y: 147, endPoint x: 313, endPoint y: 147, distance: 42.9
click at [313, 147] on div "Telefone: [PHONE_NUMBER]" at bounding box center [287, 146] width 128 height 11
copy div "98747-5060"
